Goal: Task Accomplishment & Management: Manage account settings

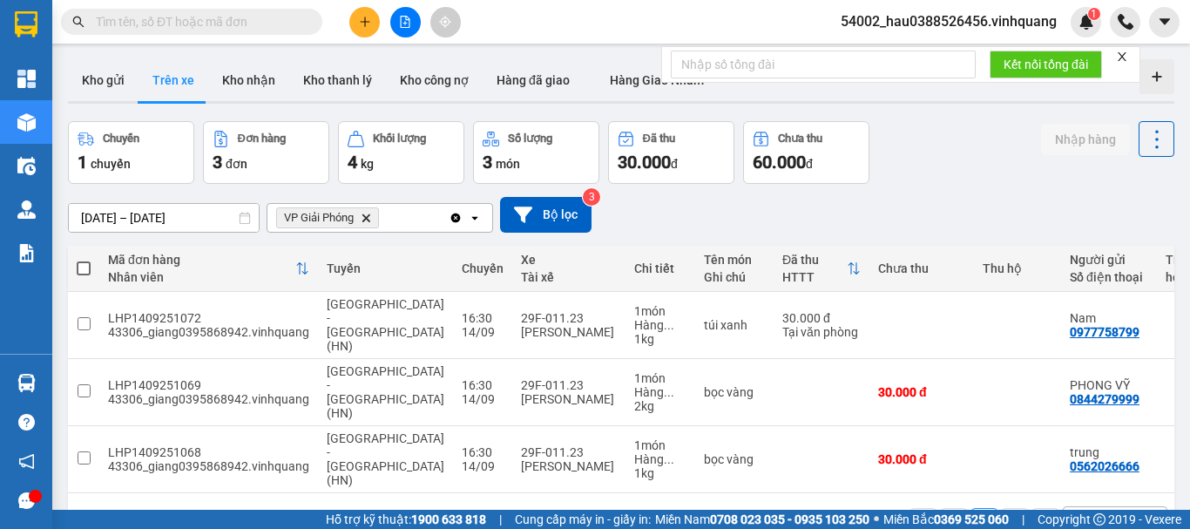
click at [109, 86] on button "Kho gửi" at bounding box center [103, 80] width 71 height 42
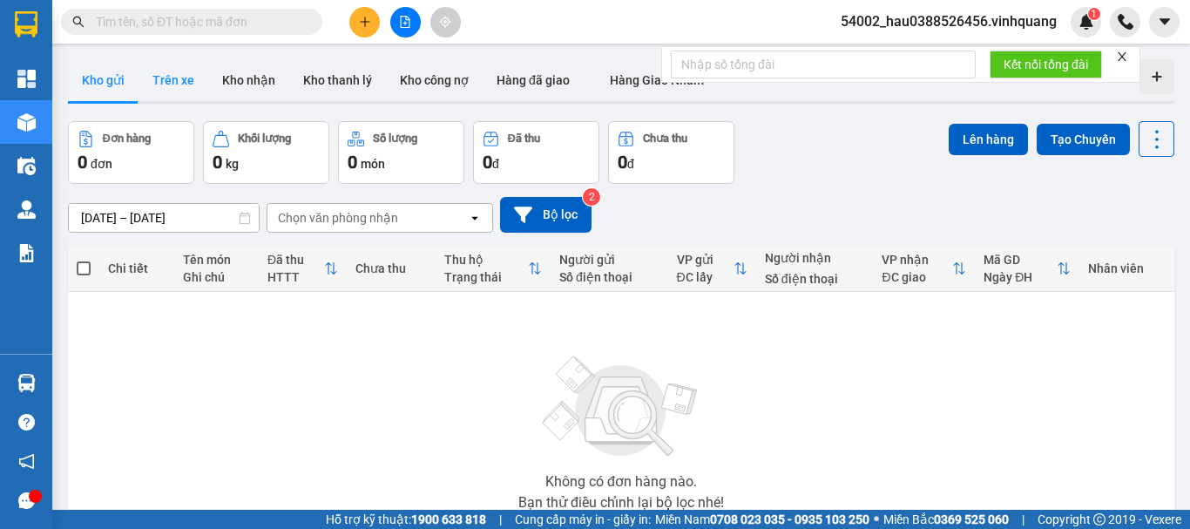
click at [182, 84] on button "Trên xe" at bounding box center [174, 80] width 70 height 42
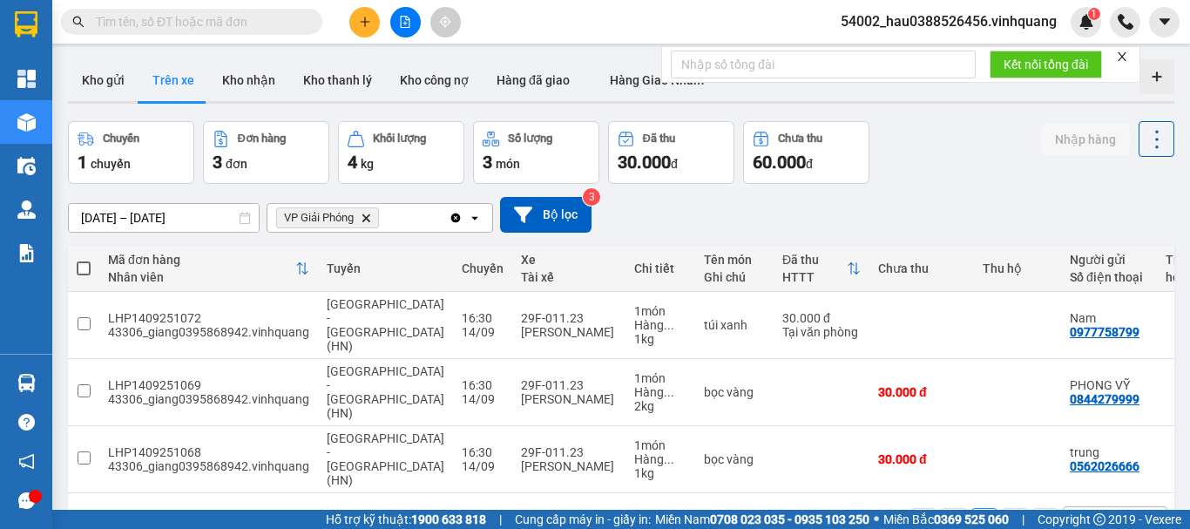
click at [1031, 22] on span "54002_hau0388526456.vinhquang" at bounding box center [949, 21] width 244 height 22
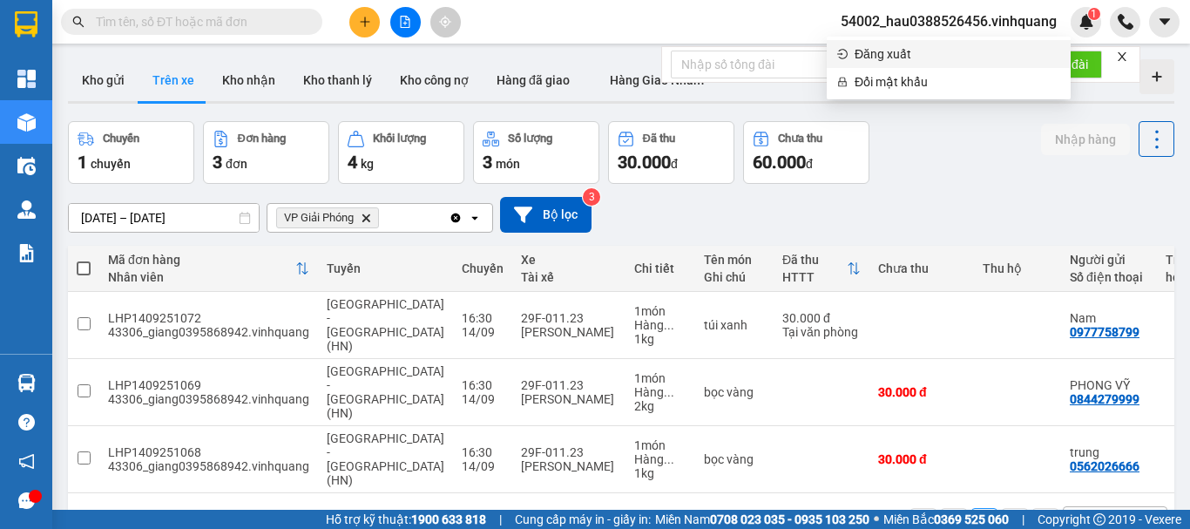
click at [859, 51] on span "Đăng xuất" at bounding box center [958, 53] width 206 height 19
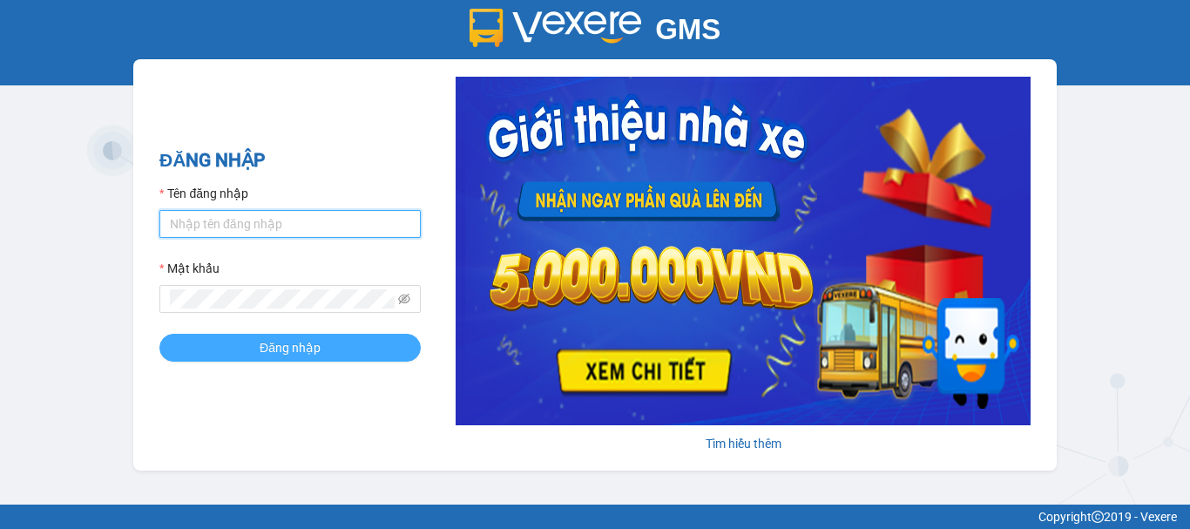
type input "hau0388526456.vinhquang"
click at [273, 347] on span "Đăng nhập" at bounding box center [290, 347] width 61 height 19
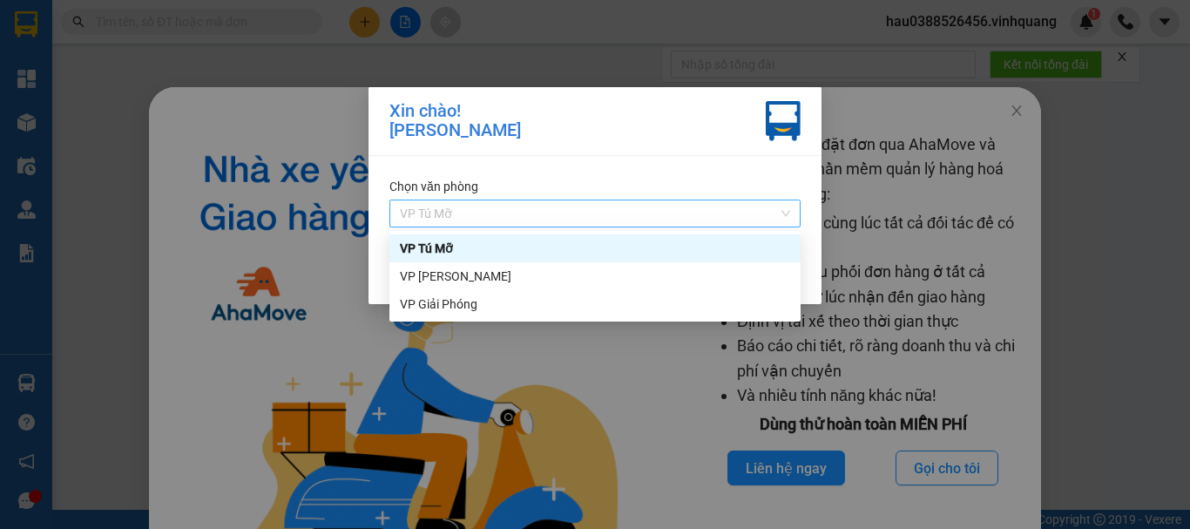
click at [584, 211] on span "VP Tú Mỡ" at bounding box center [595, 213] width 390 height 26
click at [461, 281] on div "VP [PERSON_NAME]" at bounding box center [595, 276] width 390 height 19
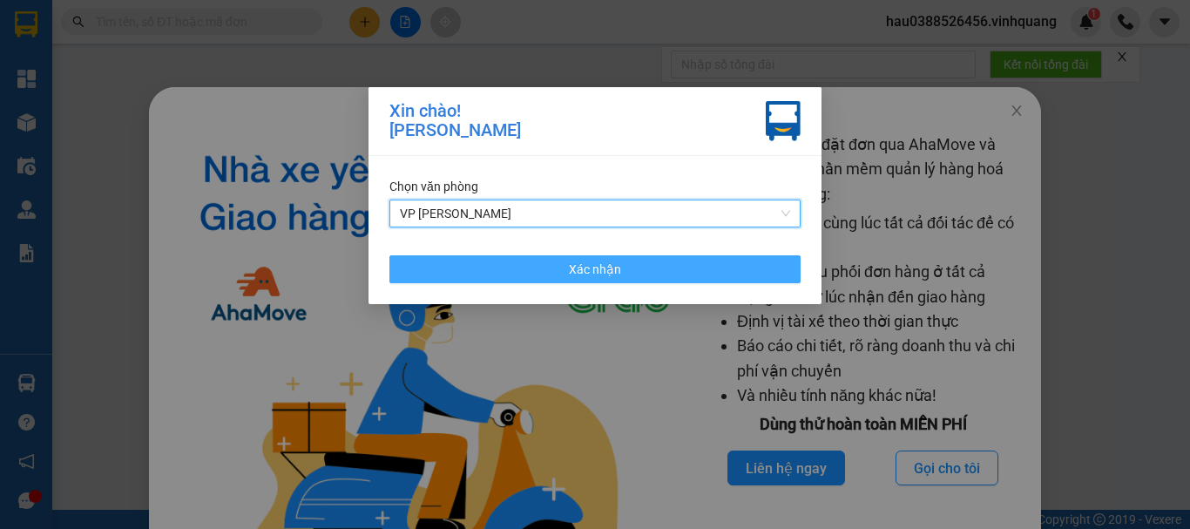
click at [552, 267] on button "Xác nhận" at bounding box center [595, 269] width 411 height 28
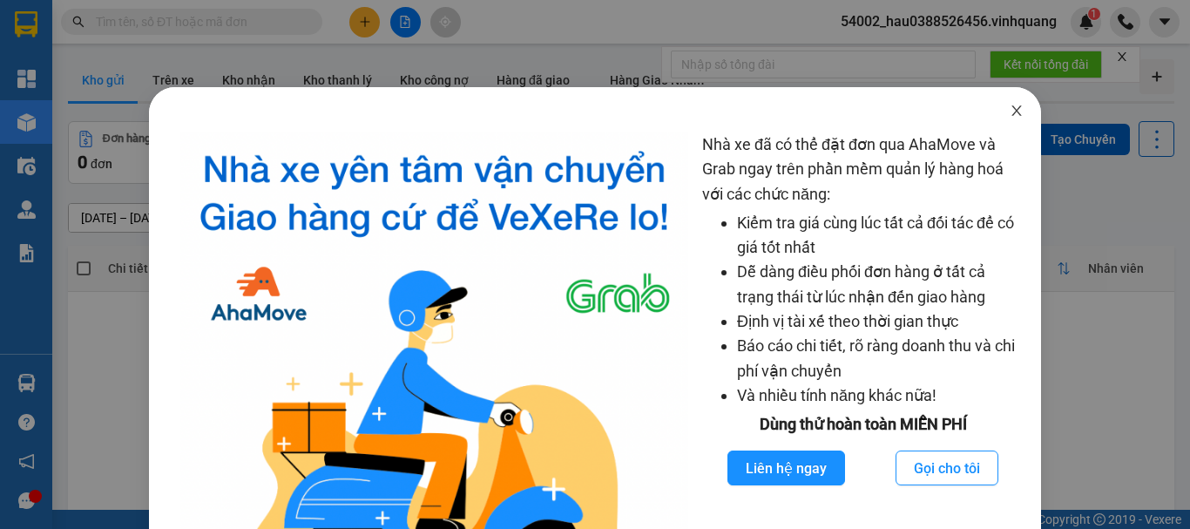
click at [1010, 108] on icon "close" at bounding box center [1017, 111] width 14 height 14
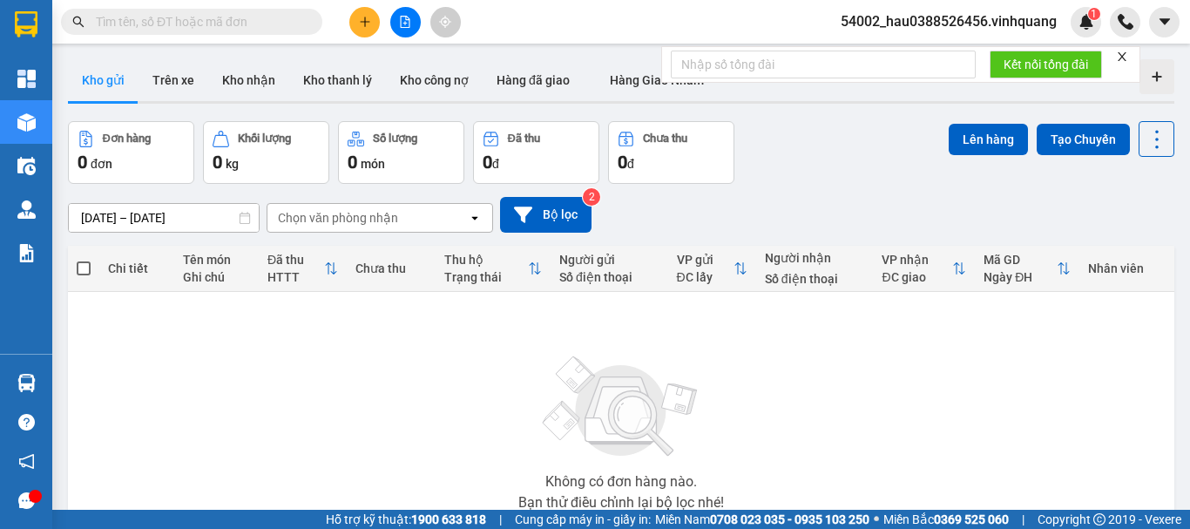
click at [744, 369] on div "Không có đơn hàng nào. Bạn thử điều chỉnh lại bộ lọc nhé!" at bounding box center [621, 427] width 1089 height 261
click at [181, 80] on button "Trên xe" at bounding box center [174, 80] width 70 height 42
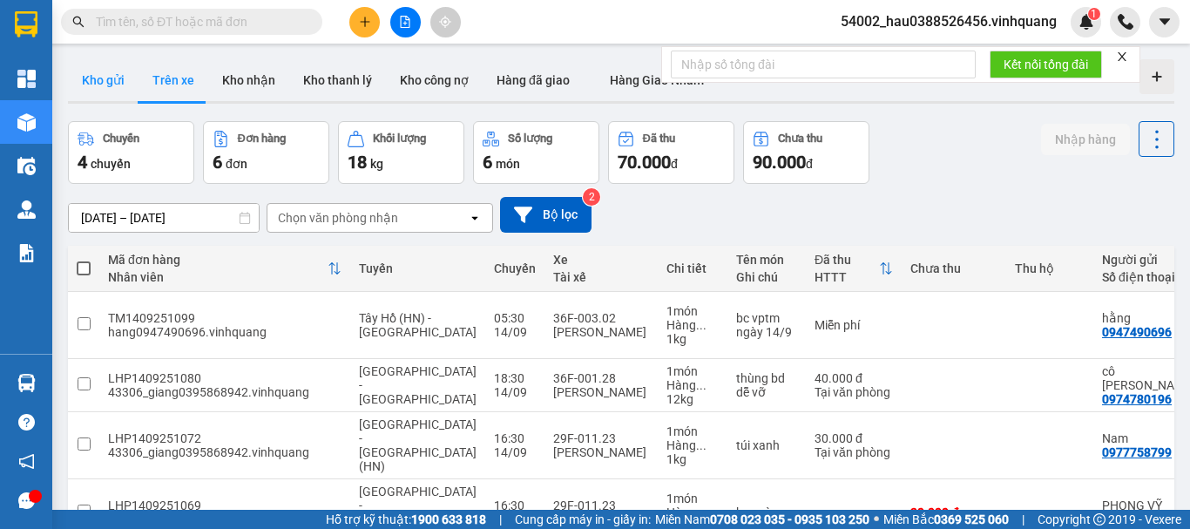
click at [105, 87] on button "Kho gửi" at bounding box center [103, 80] width 71 height 42
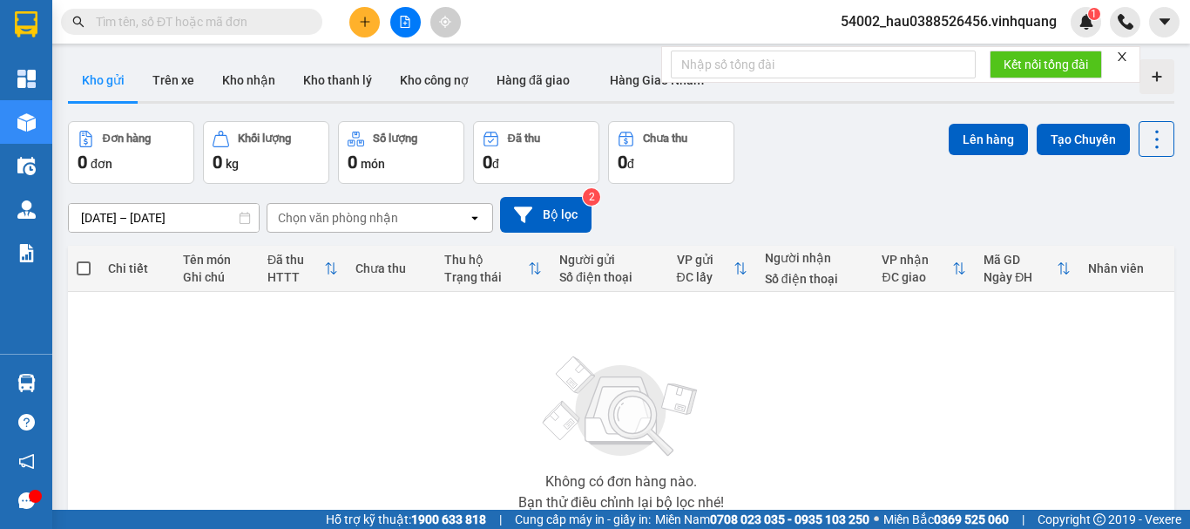
click at [207, 37] on div "Kết quả tìm kiếm ( 0 ) Bộ lọc No Data 54002_hau0388526456.vinhquang 1" at bounding box center [595, 22] width 1190 height 44
click at [213, 27] on input "text" at bounding box center [199, 21] width 206 height 19
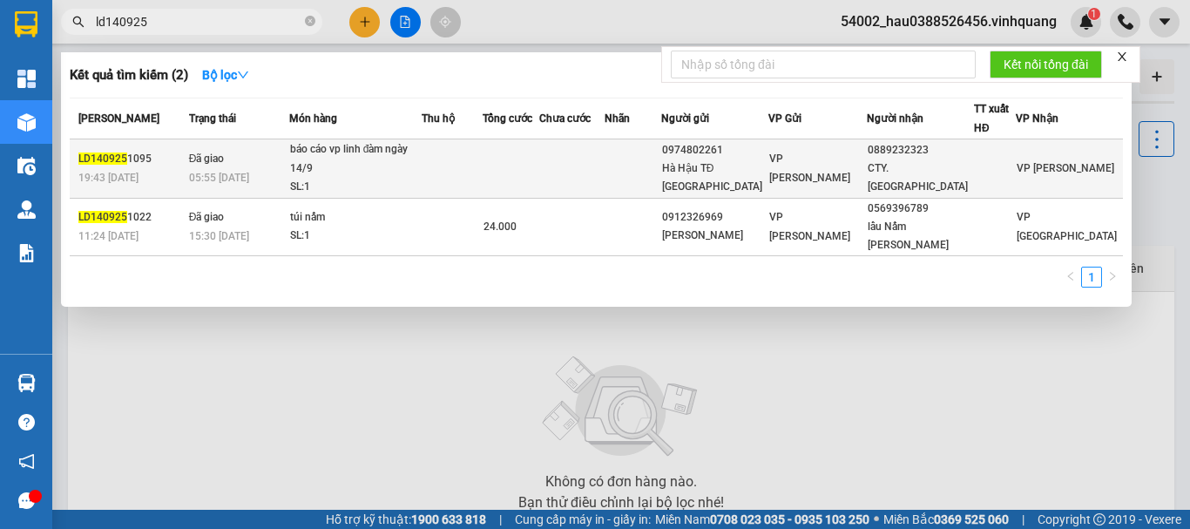
type input "ld140925"
click at [392, 145] on div "báo cáo vp linh đàm ngày 14/9" at bounding box center [355, 158] width 131 height 37
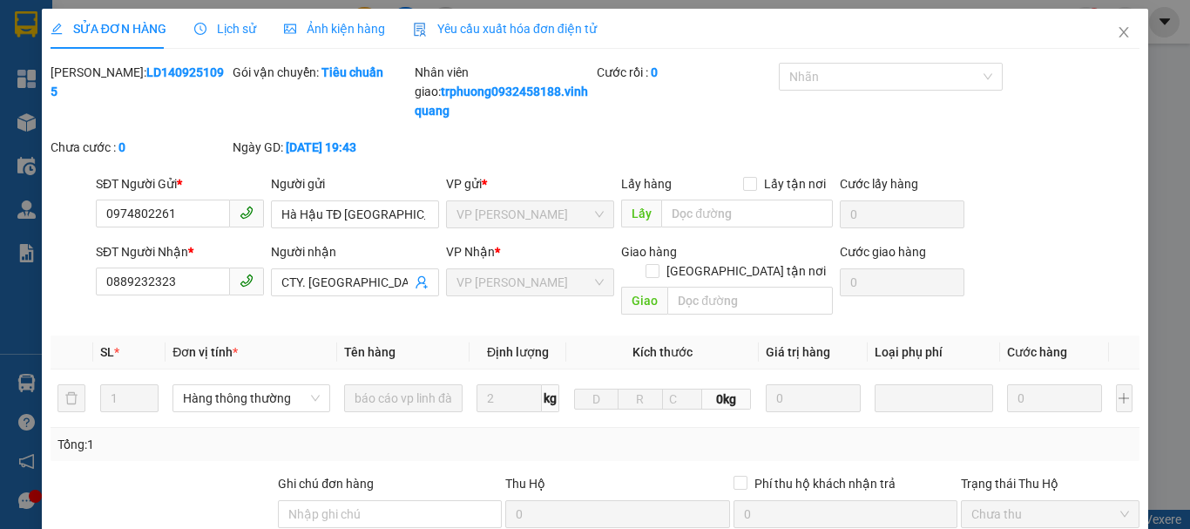
type input "0974802261"
type input "Hà Hậu TĐ [GEOGRAPHIC_DATA]"
type input "0889232323"
type input "CTY. [GEOGRAPHIC_DATA]"
click at [227, 30] on span "Lịch sử" at bounding box center [225, 29] width 62 height 14
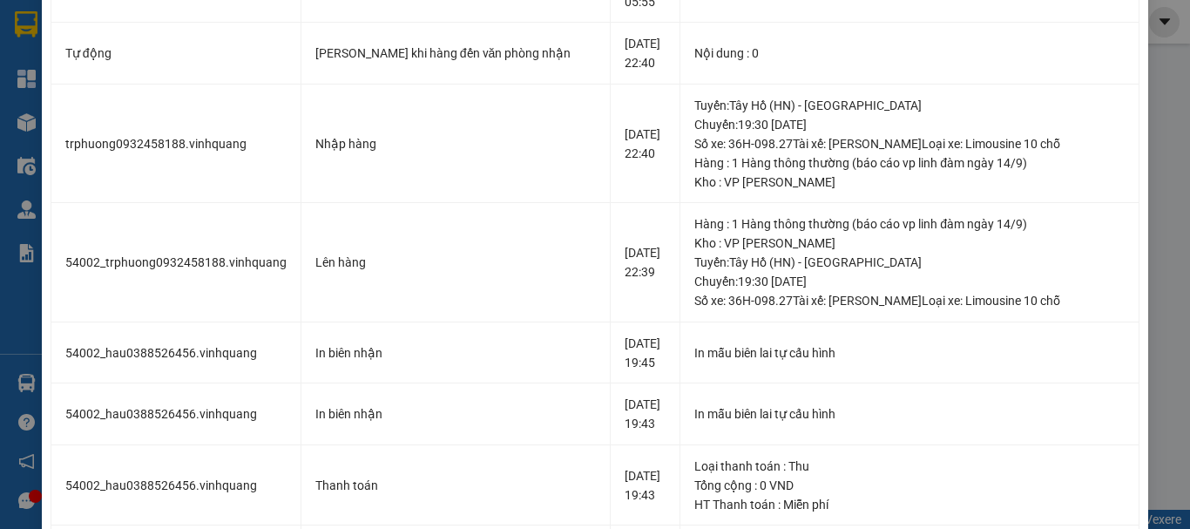
scroll to position [213, 0]
click at [1167, 153] on div "SỬA ĐƠN HÀNG Lịch sử Ảnh kiện hàng Yêu cầu xuất hóa đơn điện tử Total Paid Fee …" at bounding box center [595, 264] width 1190 height 529
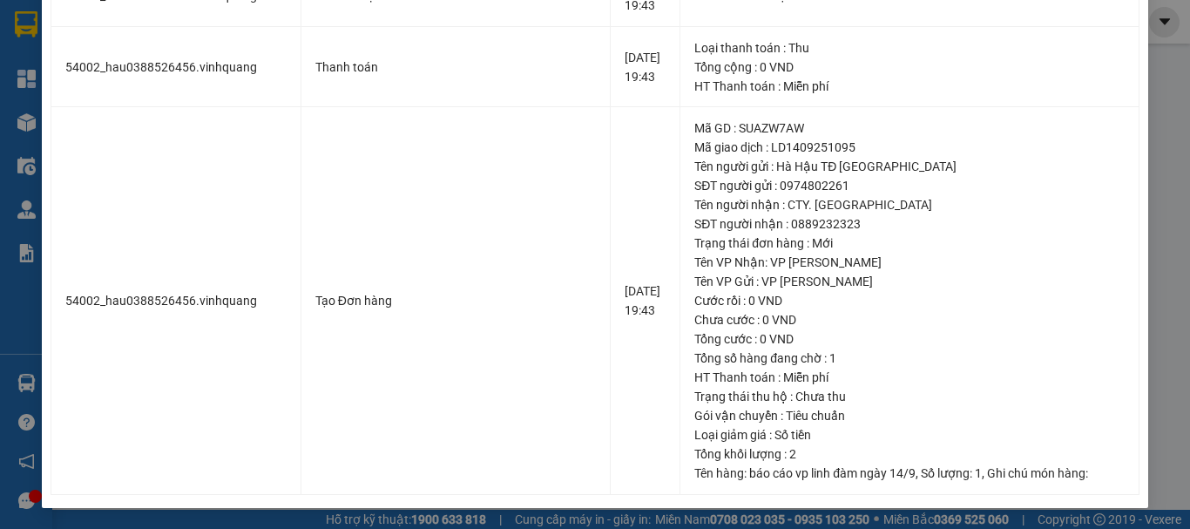
scroll to position [0, 0]
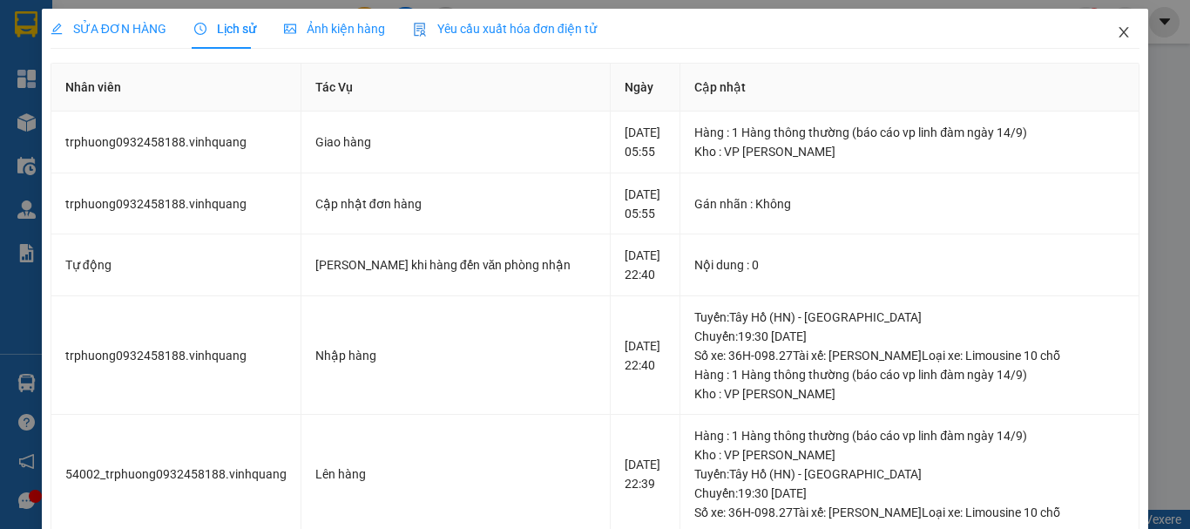
click at [1117, 34] on icon "close" at bounding box center [1124, 32] width 14 height 14
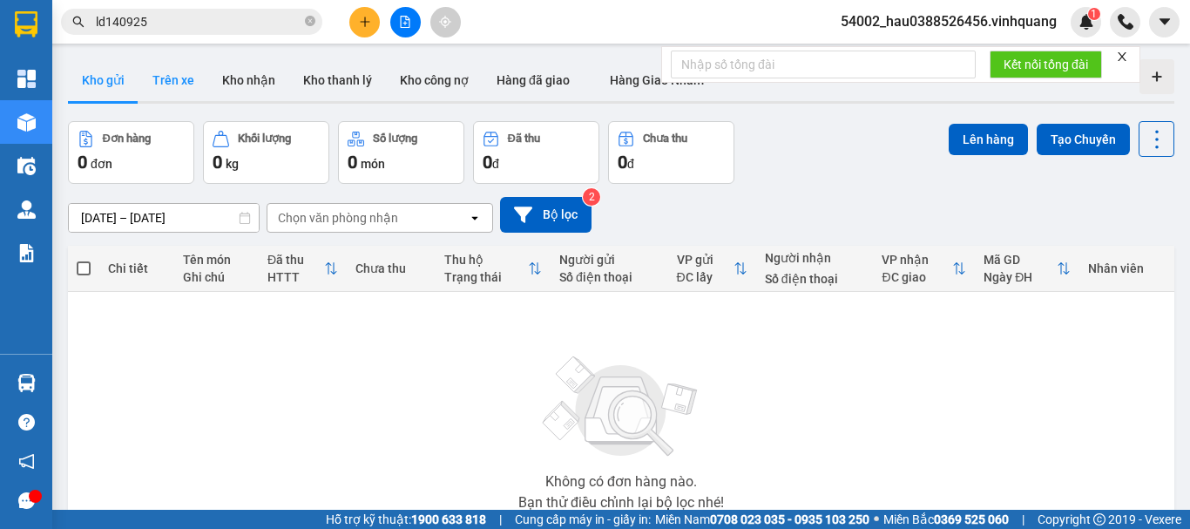
click at [169, 87] on button "Trên xe" at bounding box center [174, 80] width 70 height 42
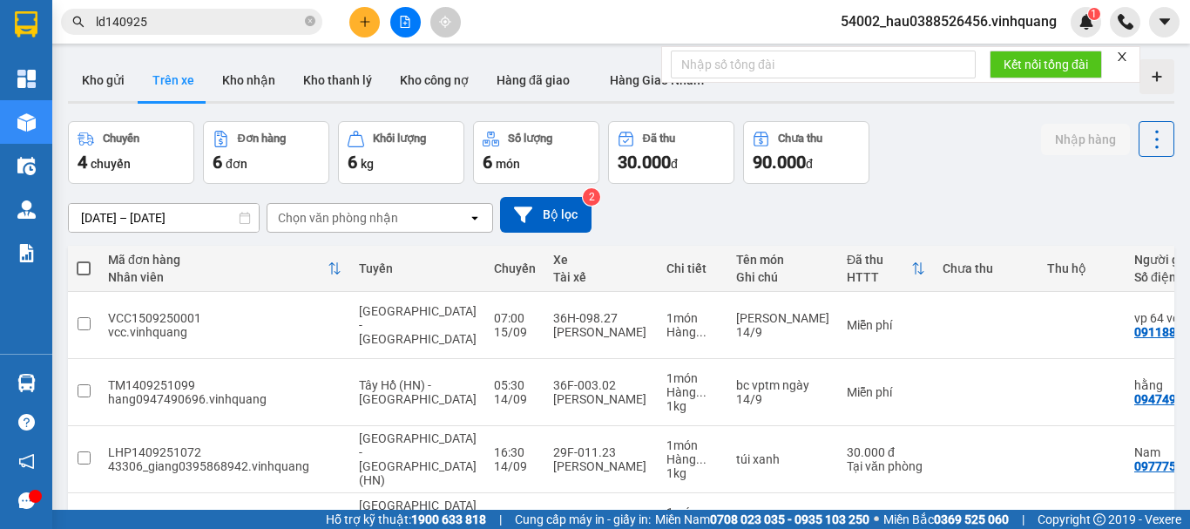
click at [347, 217] on div "Chọn văn phòng nhận" at bounding box center [338, 217] width 120 height 17
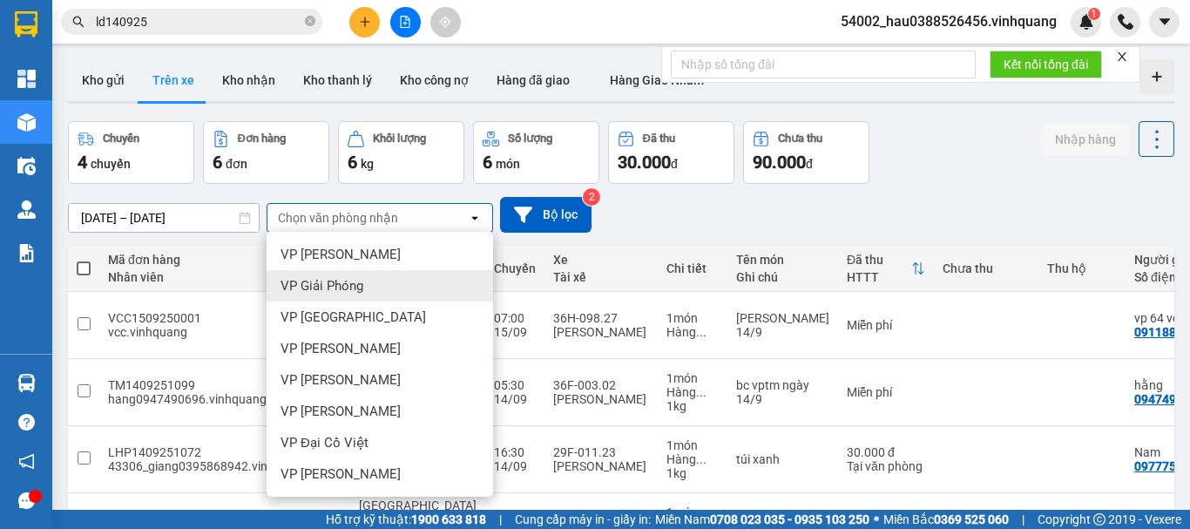
click at [334, 281] on span "VP Giải Phóng" at bounding box center [322, 285] width 83 height 17
